Goal: Register for event/course

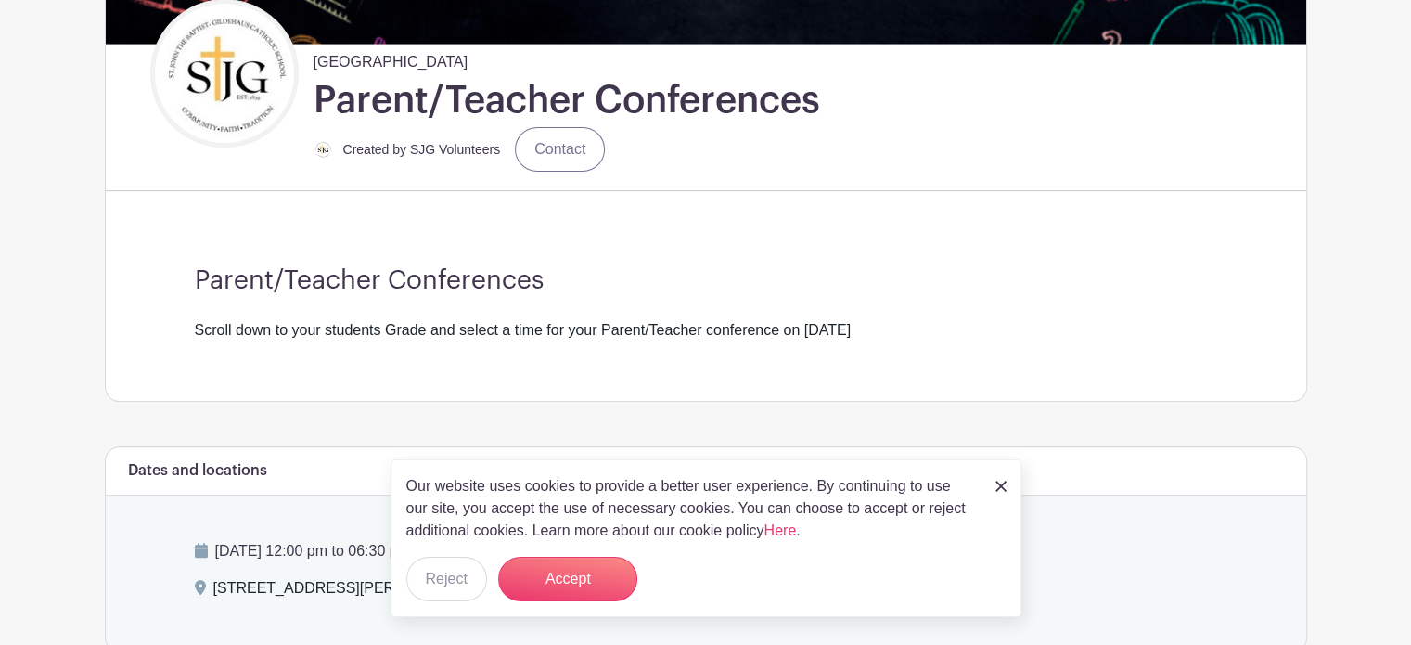
scroll to position [464, 0]
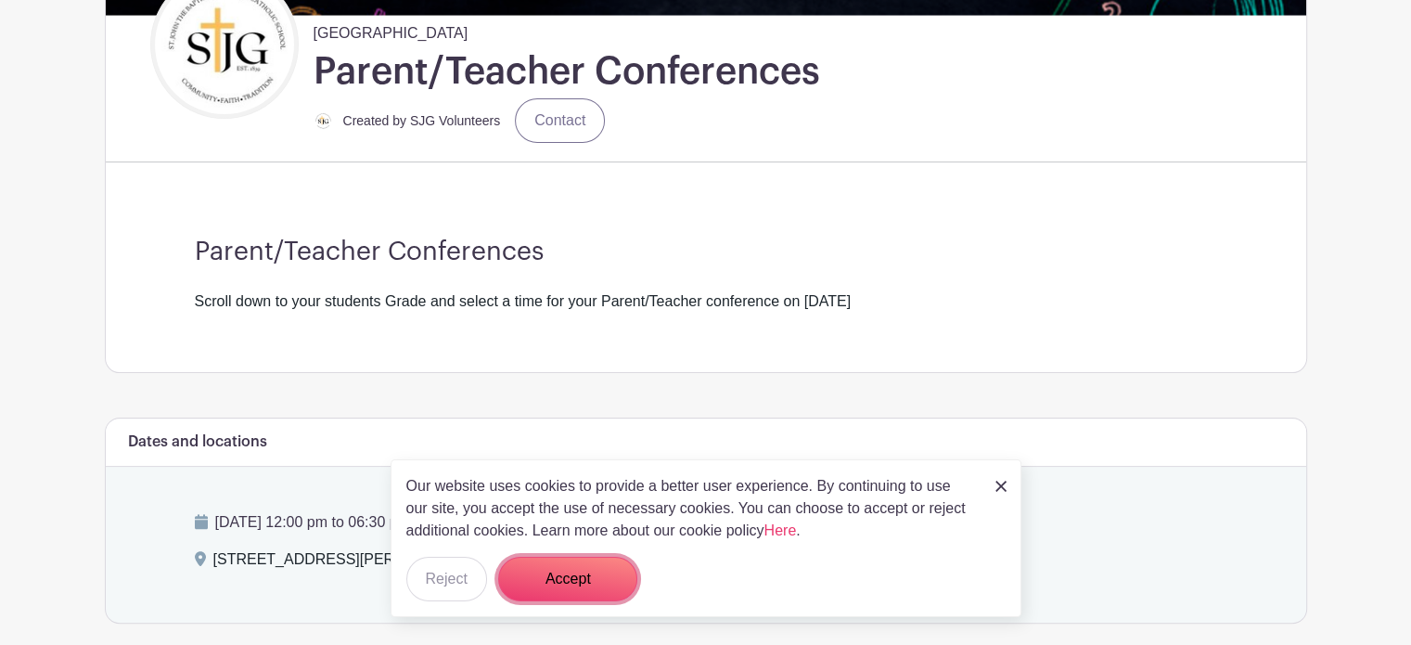
click at [578, 574] on button "Accept" at bounding box center [567, 578] width 139 height 45
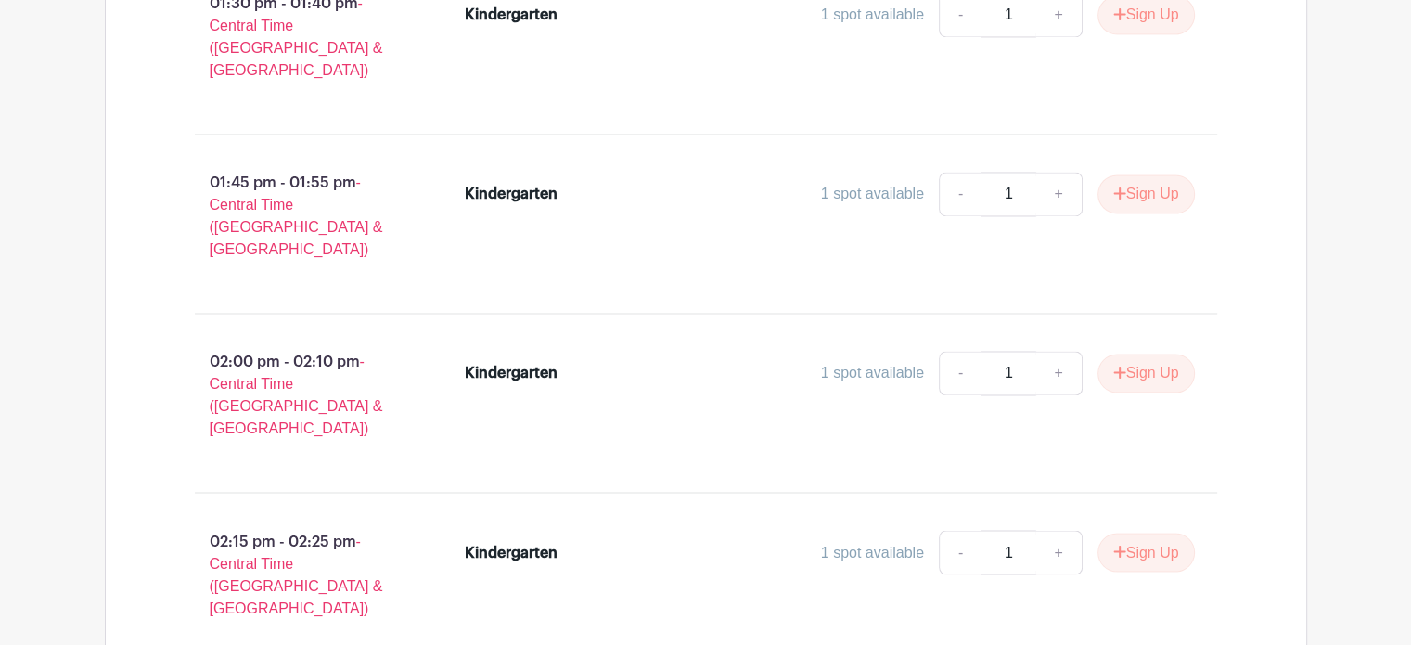
scroll to position [10108, 0]
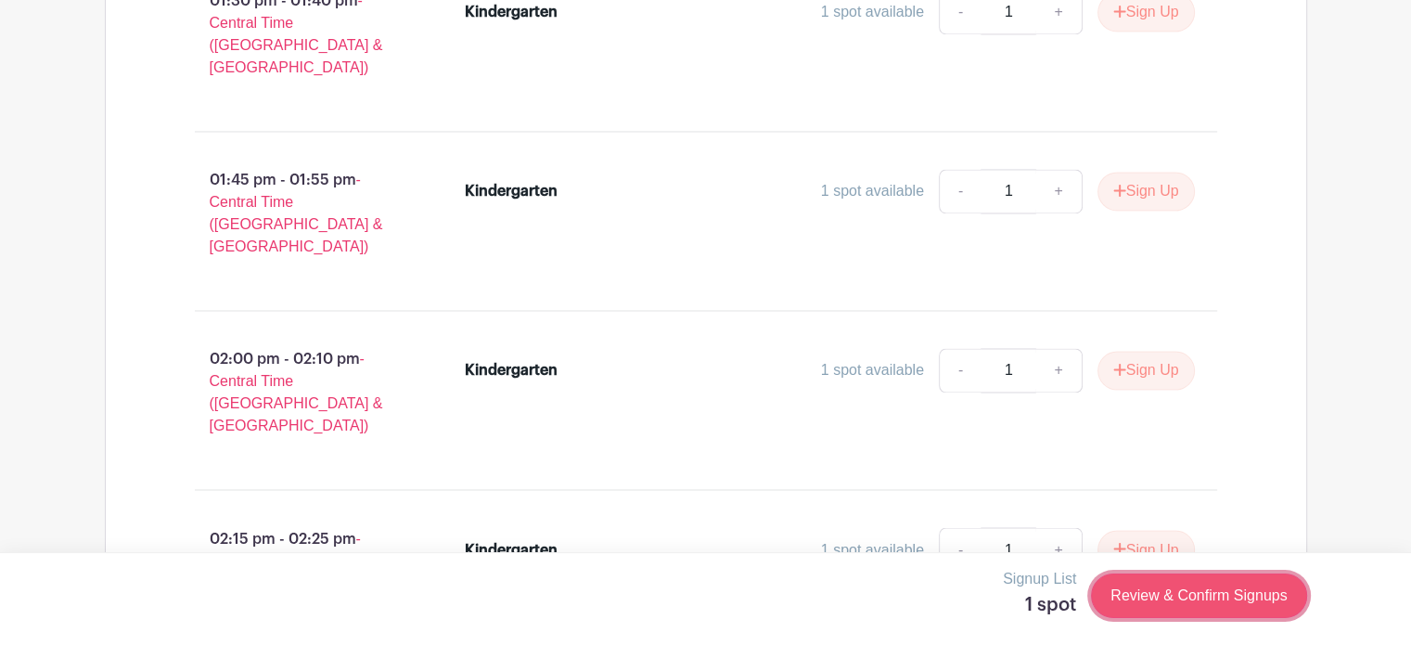
click at [1204, 607] on link "Review & Confirm Signups" at bounding box center [1198, 595] width 215 height 45
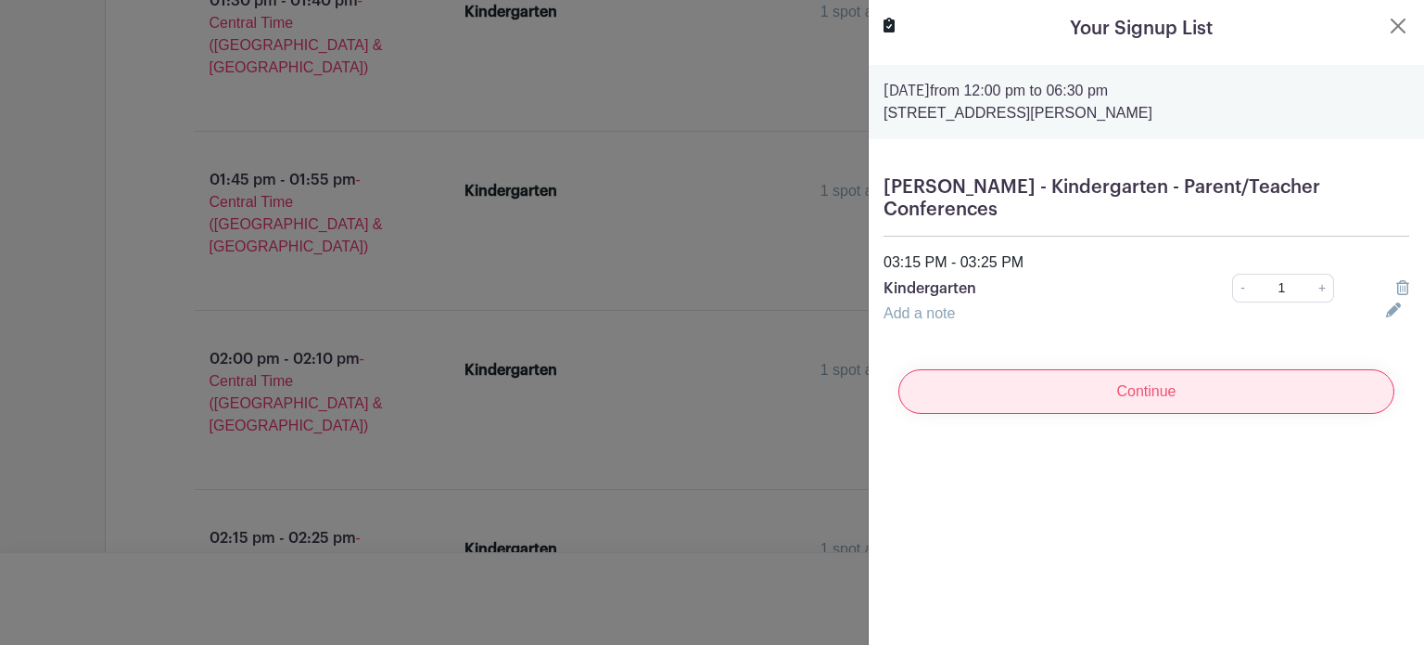
click at [1202, 392] on input "Continue" at bounding box center [1147, 391] width 496 height 45
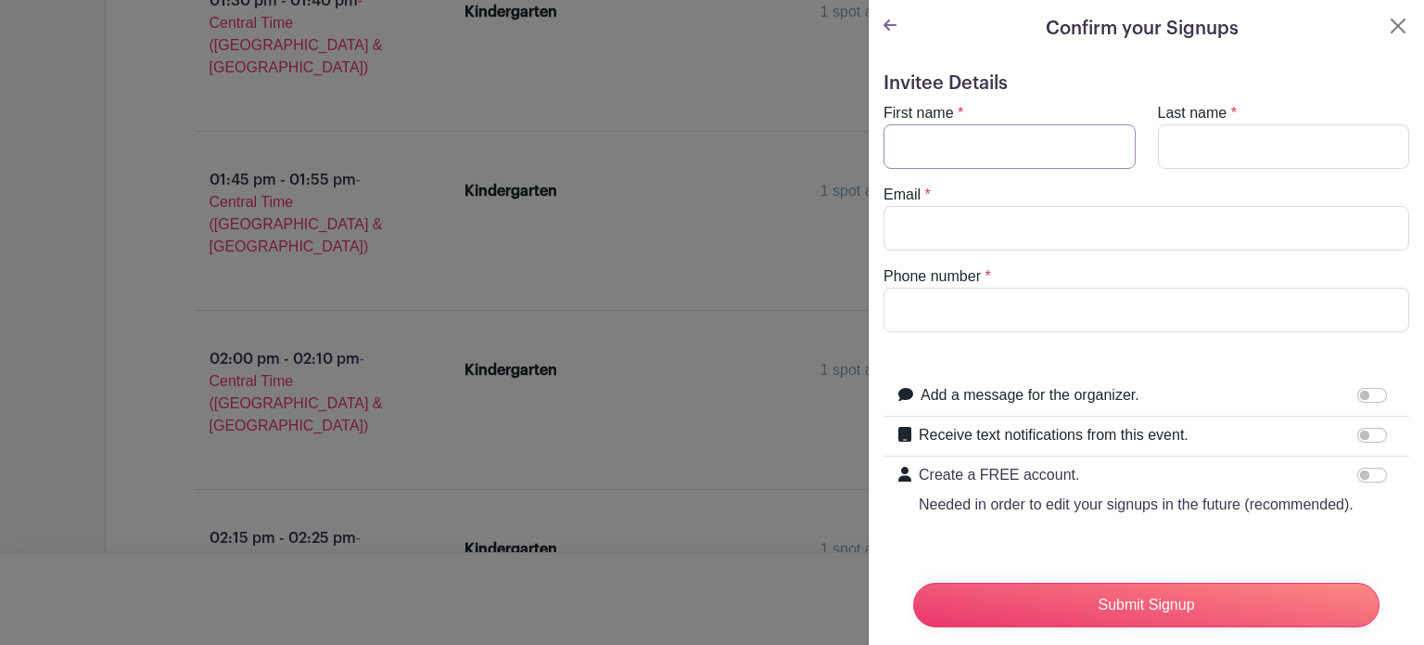
click at [988, 144] on input "First name" at bounding box center [1010, 146] width 252 height 45
type input "[PERSON_NAME]"
type input "Cross"
type input "[EMAIL_ADDRESS][DOMAIN_NAME]"
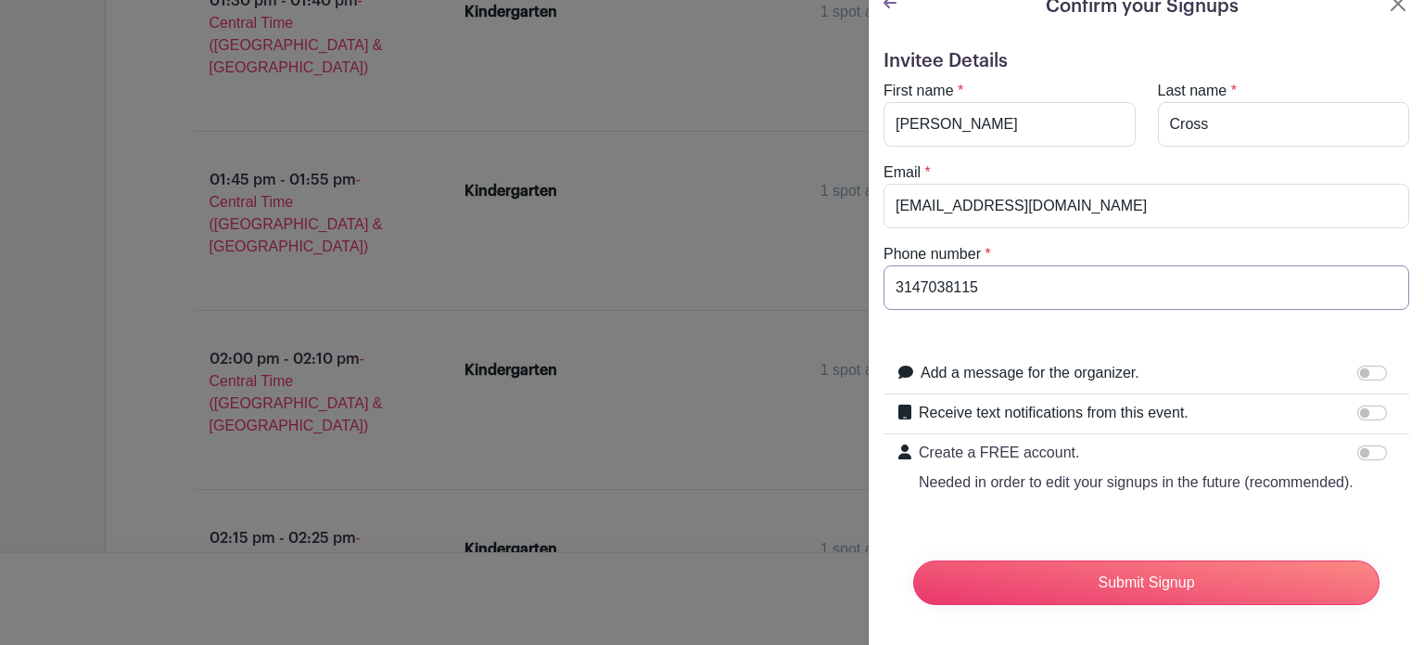
scroll to position [61, 0]
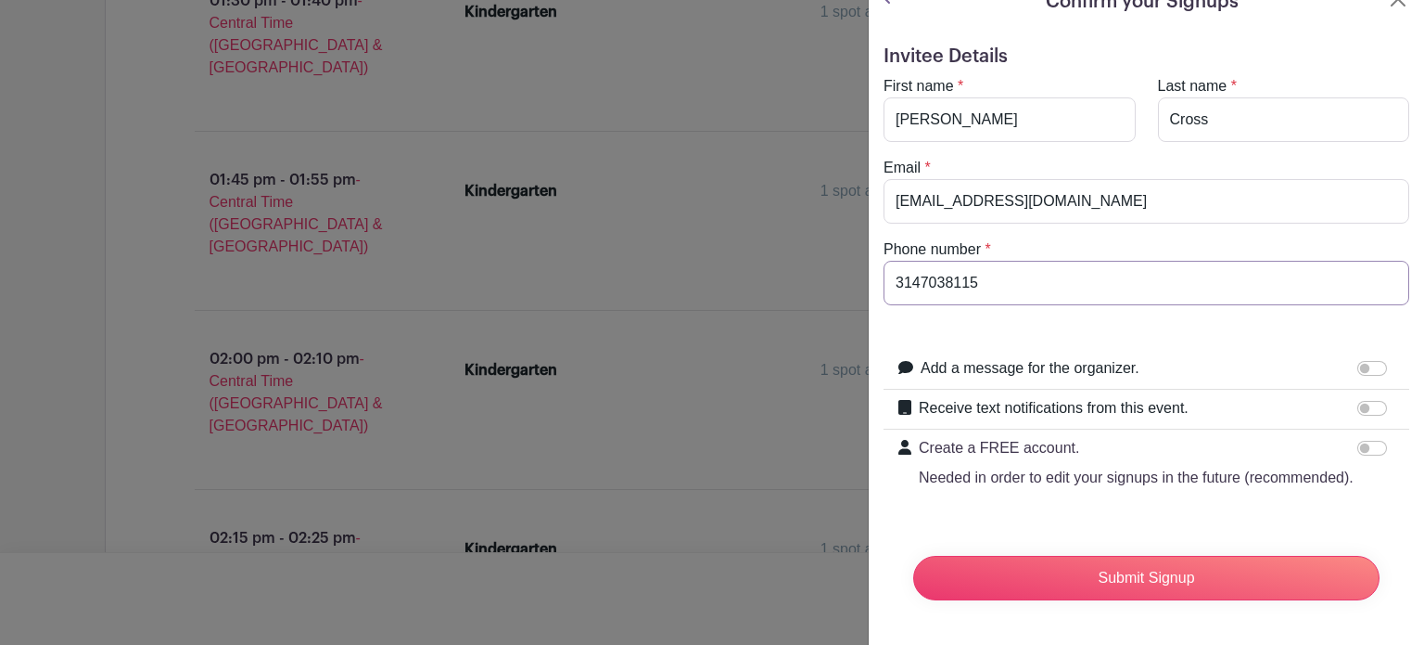
type input "3147038115"
click at [1358, 401] on input "Receive text notifications from this event." at bounding box center [1373, 408] width 30 height 15
checkbox input "true"
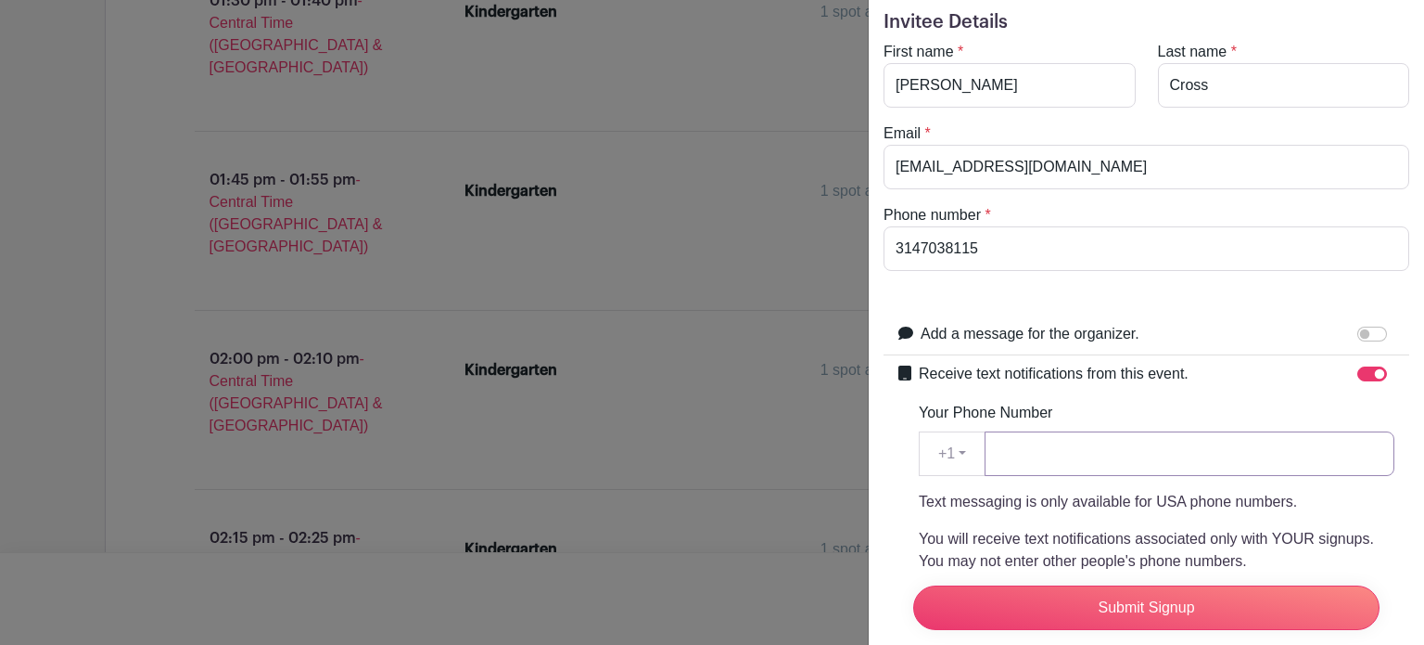
click at [1063, 433] on input "Your Phone Number" at bounding box center [1190, 453] width 410 height 45
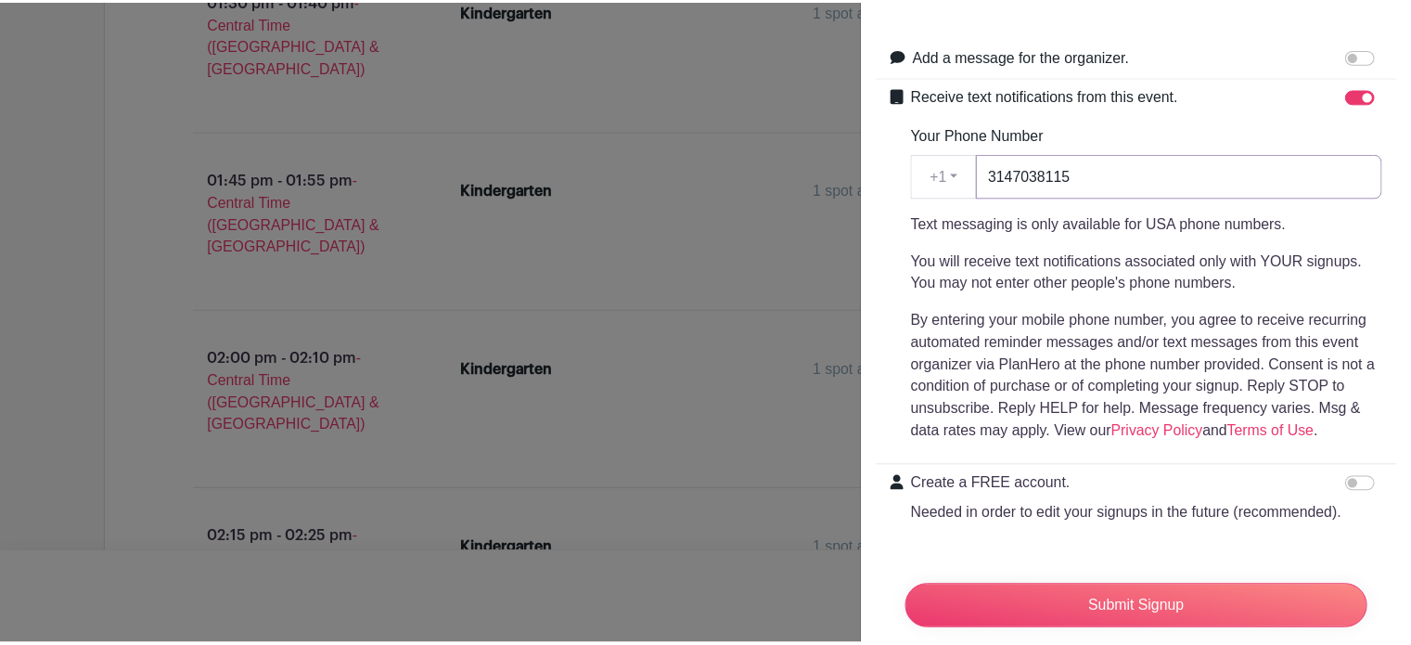
scroll to position [409, 0]
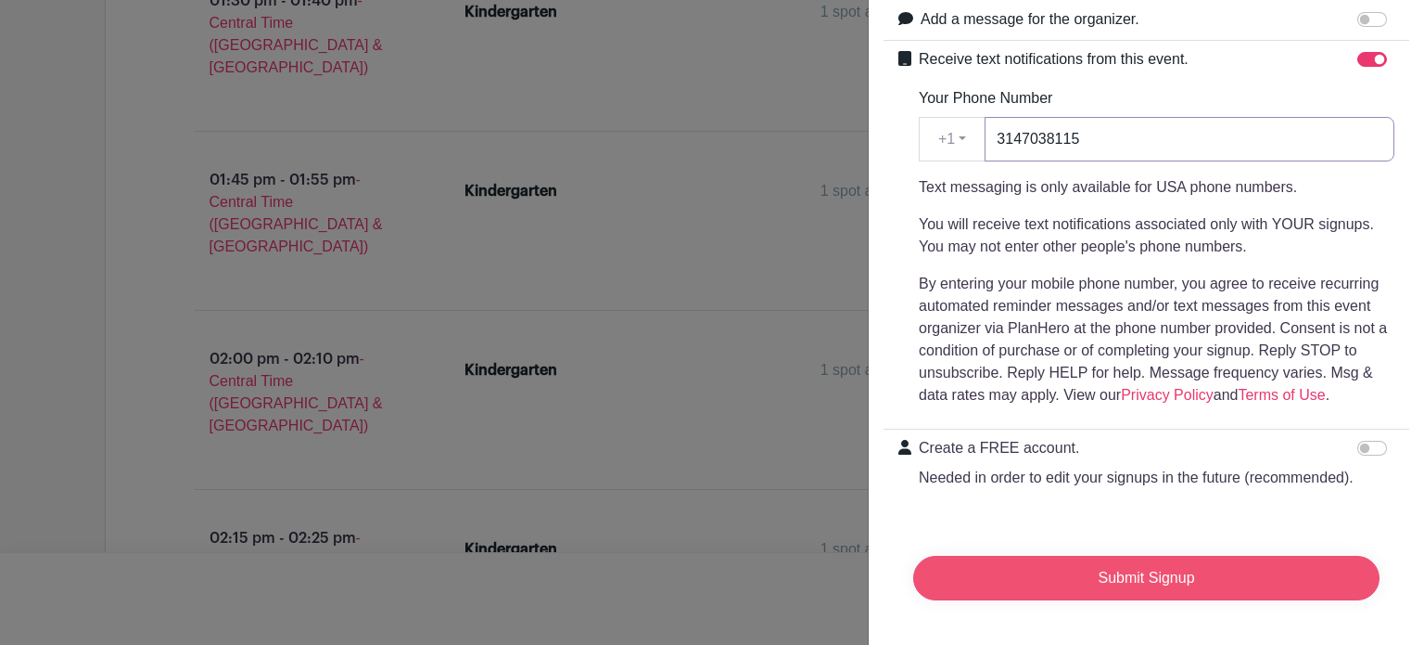
type input "3147038115"
click at [1143, 564] on input "Submit Signup" at bounding box center [1146, 578] width 466 height 45
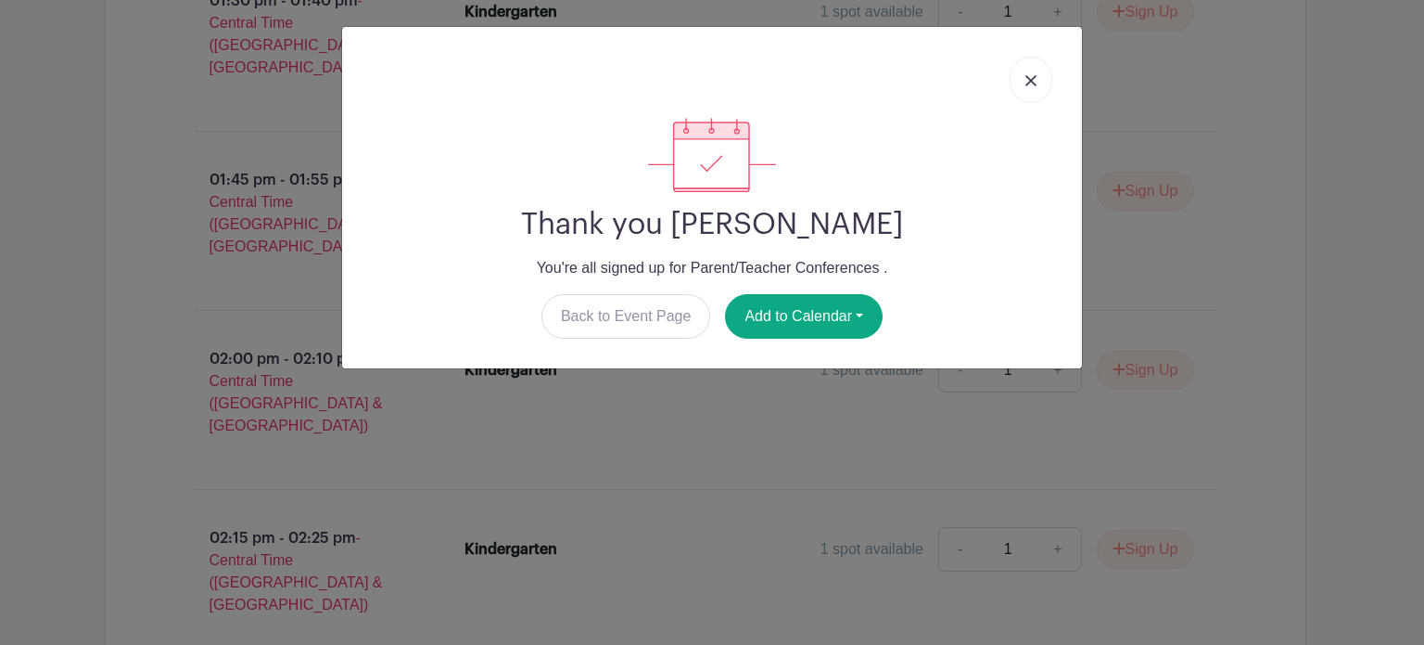
click at [1040, 80] on link at bounding box center [1031, 80] width 43 height 46
